Goal: Task Accomplishment & Management: Manage account settings

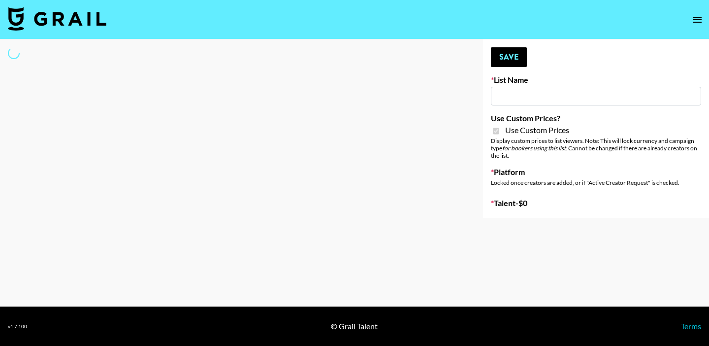
select select "Brand"
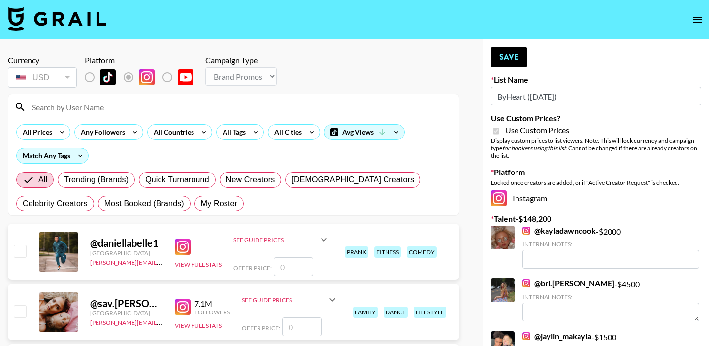
type input "ByHeart ([DATE])"
checkbox input "true"
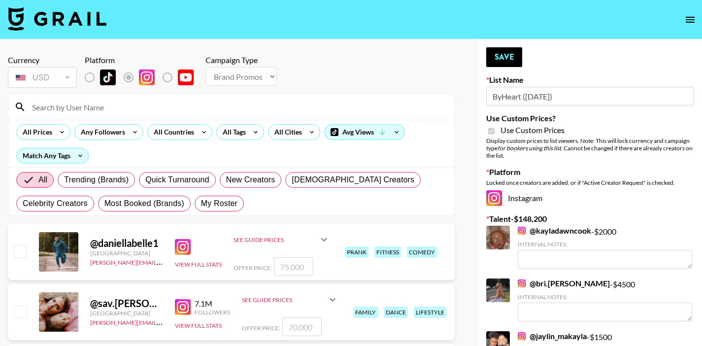
click at [551, 94] on input "ByHeart ([DATE])" at bounding box center [590, 96] width 208 height 19
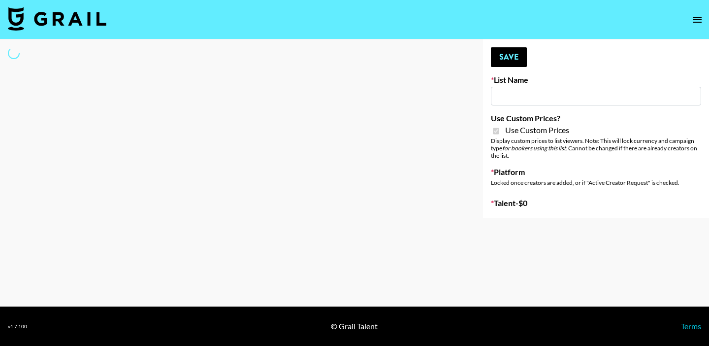
select select "Brand"
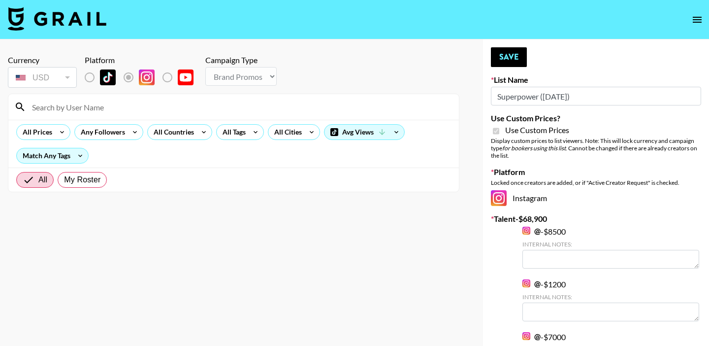
type input "Superpower ([DATE])"
checkbox input "true"
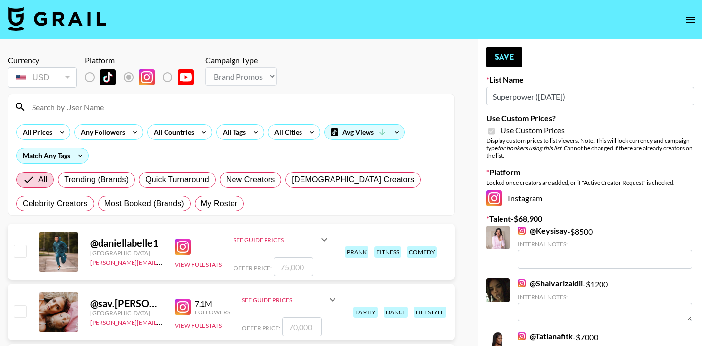
click at [207, 111] on input at bounding box center [237, 107] width 422 height 16
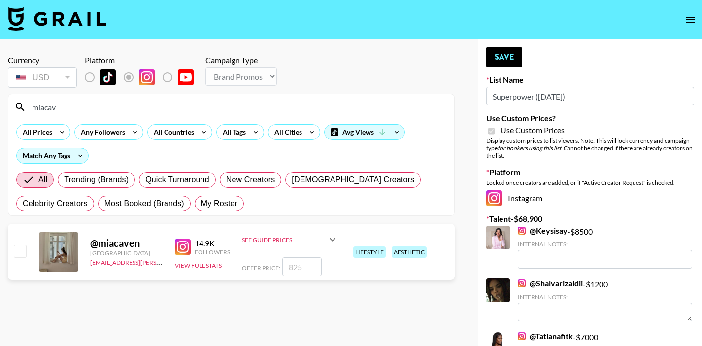
type input "miacav"
click at [17, 252] on input "checkbox" at bounding box center [20, 251] width 12 height 12
checkbox input "true"
type input "825"
click at [505, 56] on button "Save" at bounding box center [504, 57] width 36 height 20
